Goal: Understand process/instructions: Learn how to perform a task or action

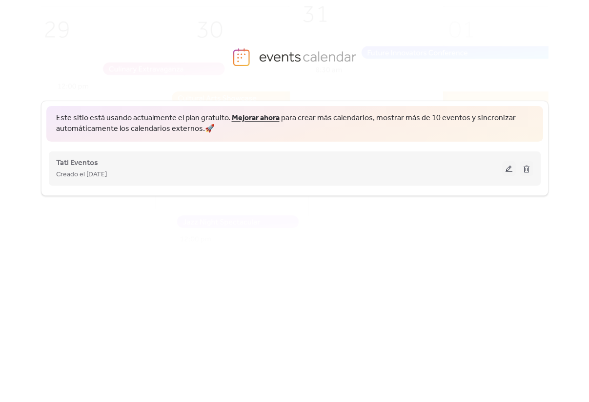
click at [213, 174] on div "Creado el [DATE]" at bounding box center [279, 174] width 446 height 12
click at [239, 165] on div "Tati Eventos Creado el [DATE]" at bounding box center [279, 168] width 446 height 23
click at [510, 172] on button at bounding box center [509, 168] width 14 height 15
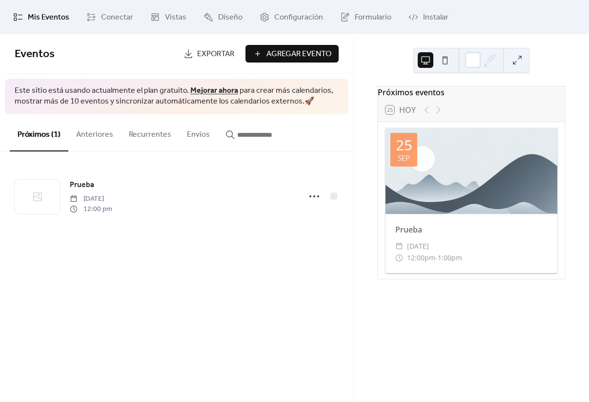
click at [213, 53] on span "Exportar" at bounding box center [215, 54] width 37 height 12
click at [109, 21] on span "Conectar" at bounding box center [117, 18] width 32 height 12
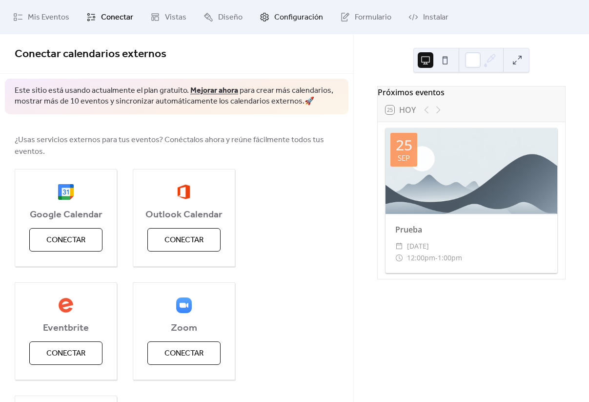
click at [286, 16] on span "Configuración" at bounding box center [298, 18] width 49 height 12
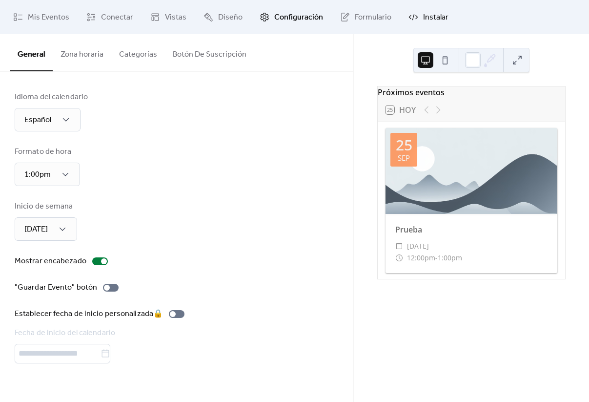
click at [424, 17] on span "Instalar" at bounding box center [435, 18] width 25 height 12
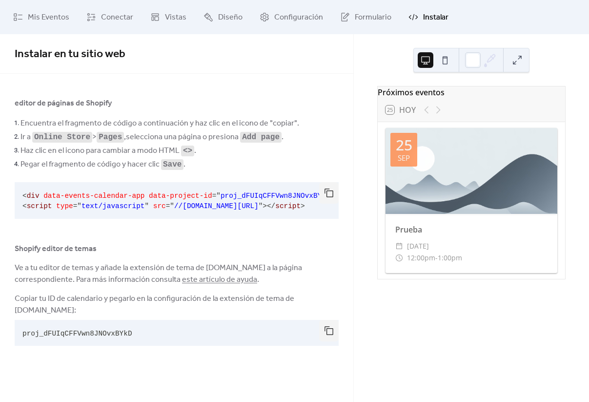
click at [212, 282] on link "este artículo de ayuda" at bounding box center [219, 279] width 75 height 15
